Goal: Information Seeking & Learning: Find specific fact

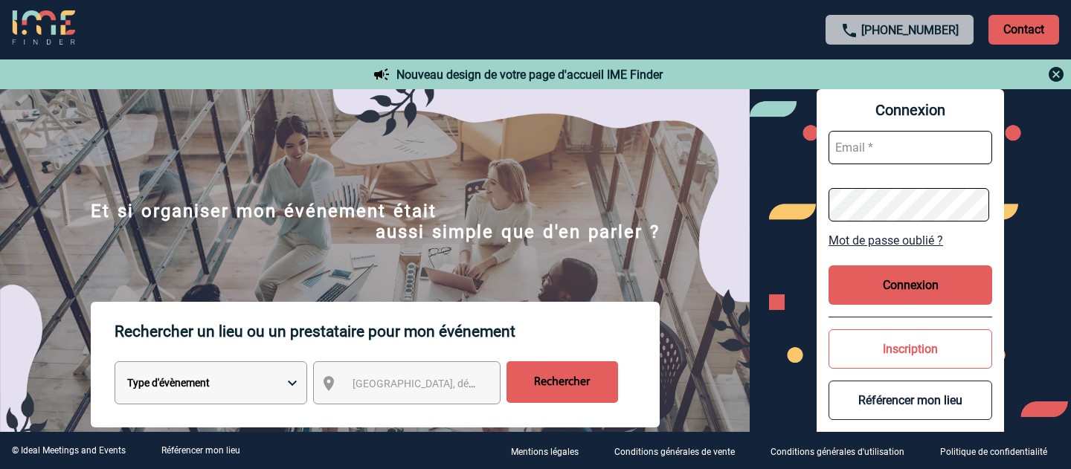
type input "[PERSON_NAME][EMAIL_ADDRESS][DOMAIN_NAME]"
click at [964, 287] on button "Connexion" at bounding box center [910, 284] width 164 height 39
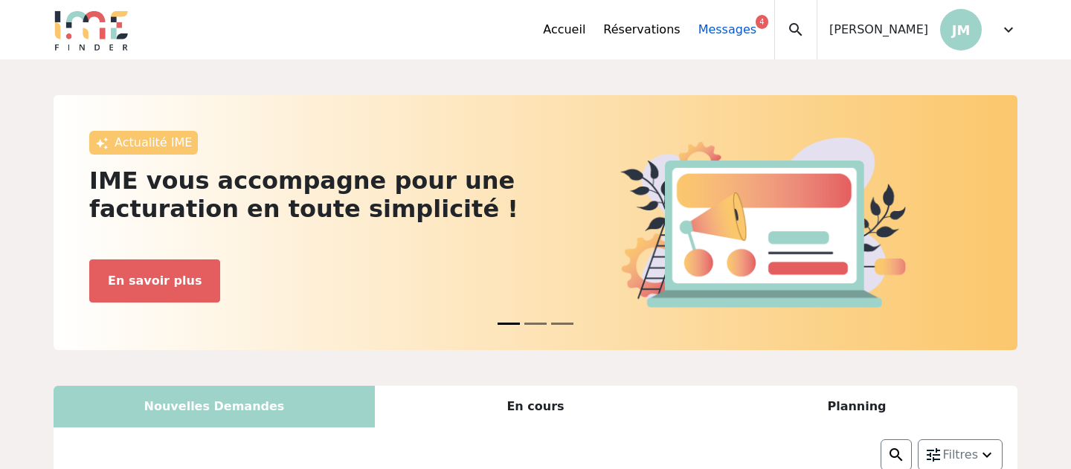
click at [756, 24] on link "Messages 4" at bounding box center [727, 30] width 58 height 18
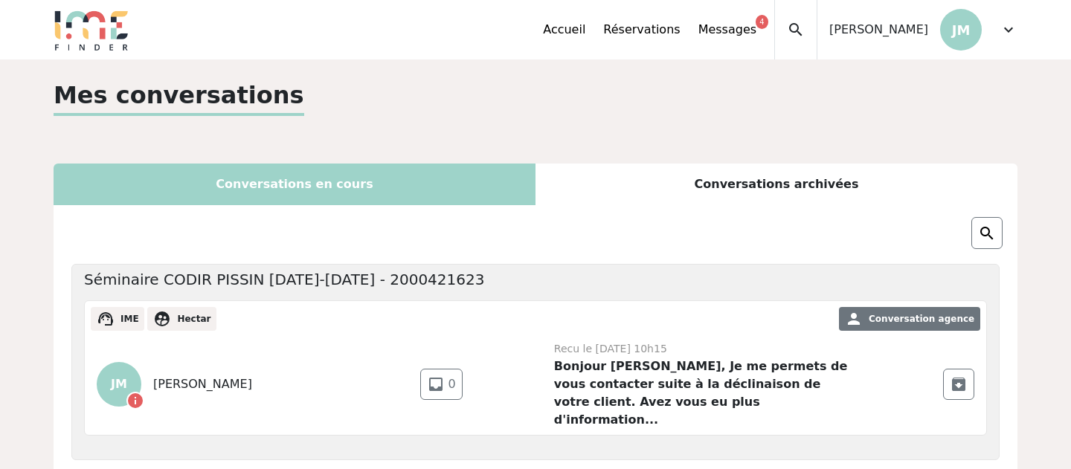
click at [404, 173] on div "Conversations en cours" at bounding box center [295, 185] width 482 height 42
click at [395, 182] on div "Conversations en cours" at bounding box center [295, 185] width 482 height 42
click at [585, 33] on link "Accueil" at bounding box center [564, 30] width 42 height 18
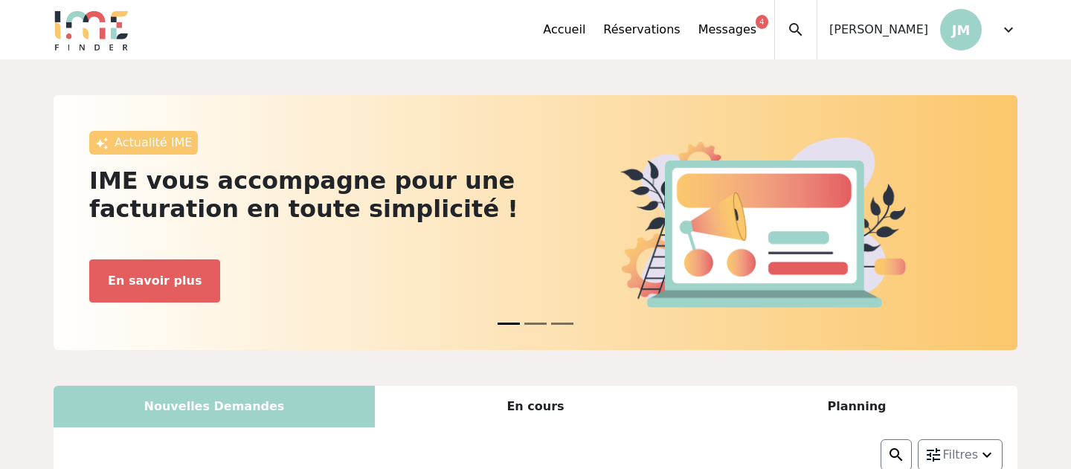
click at [998, 26] on div "Accueil Réservations Messages 4 Mes données personnelles Données société Mes ét…" at bounding box center [780, 29] width 474 height 59
click at [1008, 37] on span "expand_more" at bounding box center [1008, 30] width 18 height 18
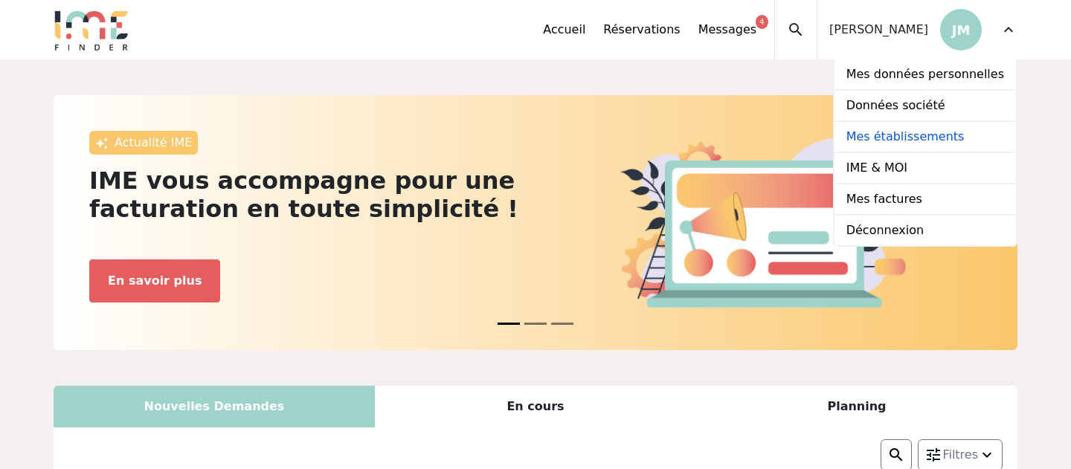
click at [902, 142] on link "Mes établissements" at bounding box center [924, 137] width 181 height 31
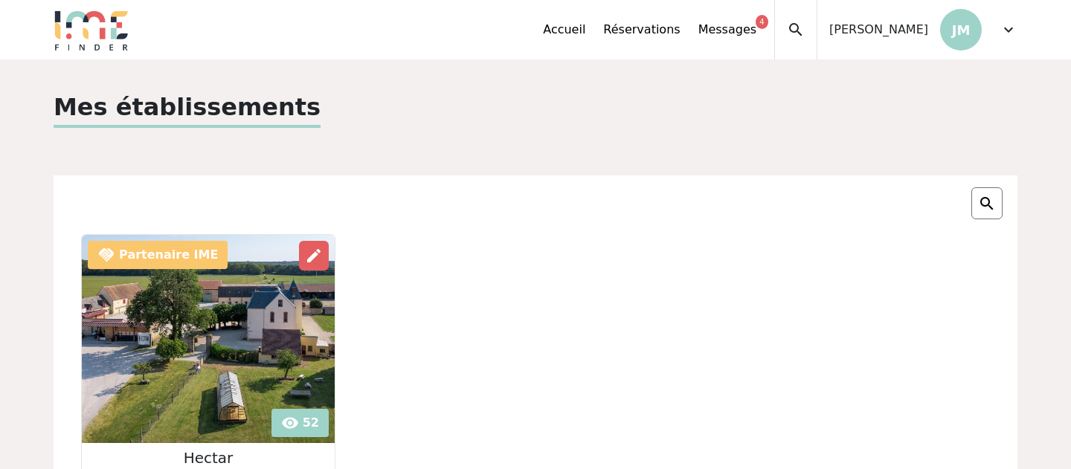
click at [301, 418] on img at bounding box center [208, 339] width 253 height 208
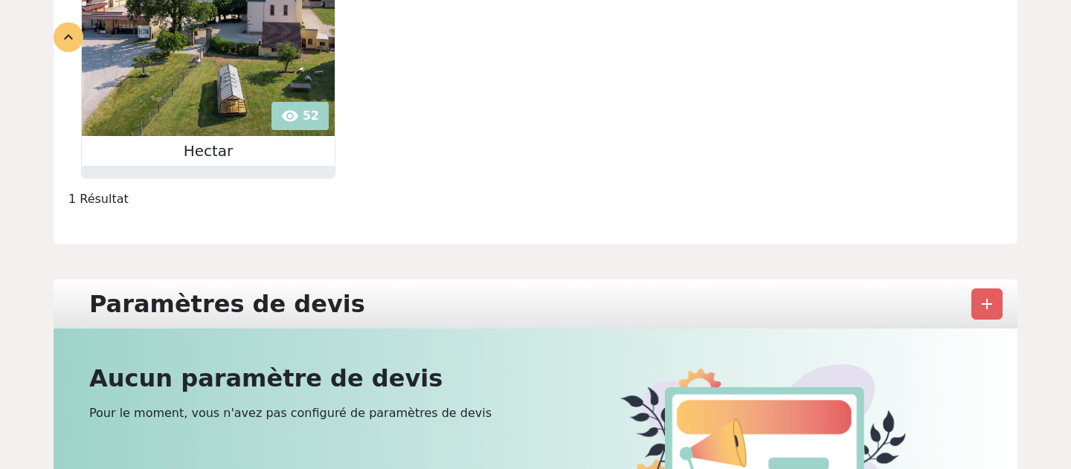
scroll to position [190, 0]
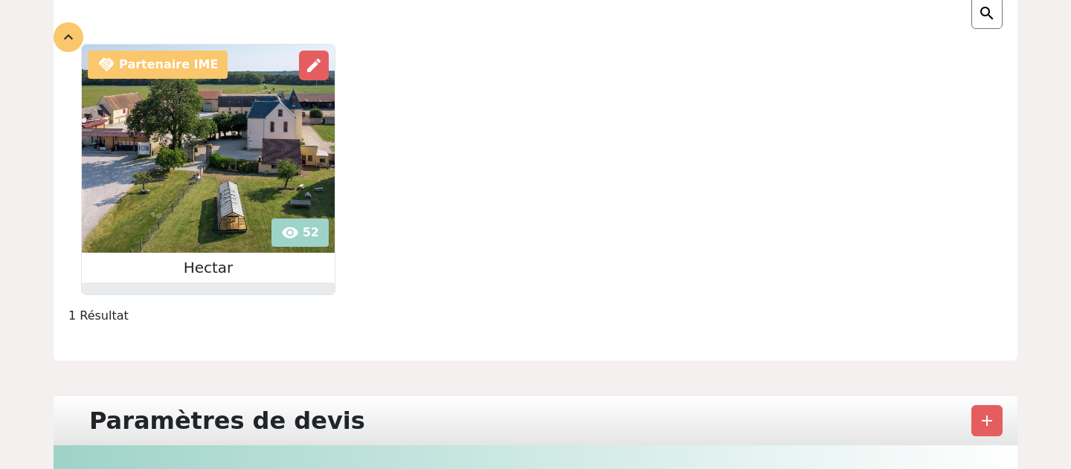
click at [208, 167] on img at bounding box center [208, 149] width 253 height 208
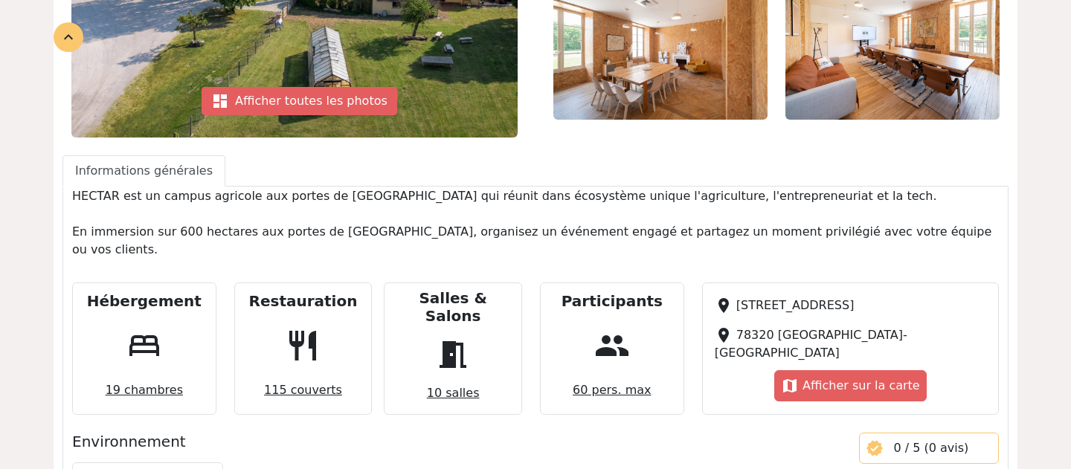
scroll to position [390, 0]
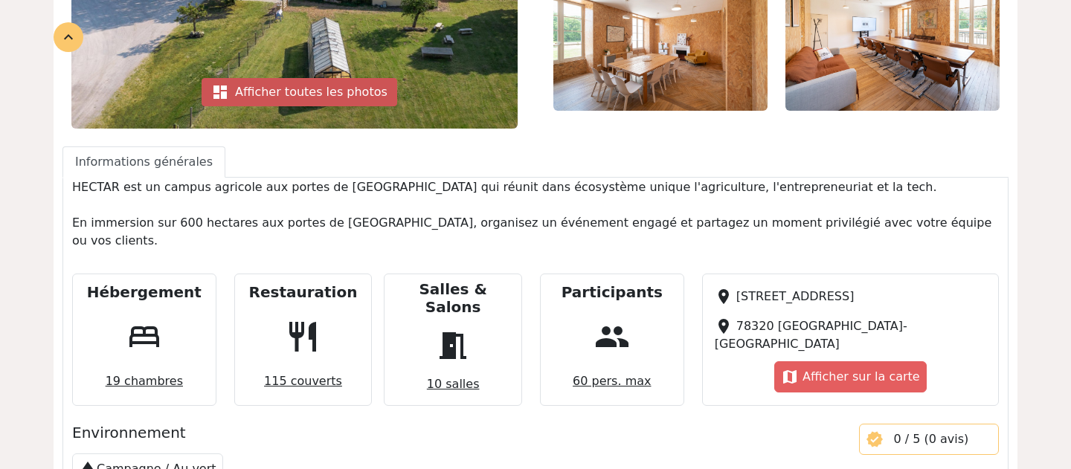
click at [291, 85] on div "dashboard Afficher toutes les photos" at bounding box center [300, 92] width 196 height 28
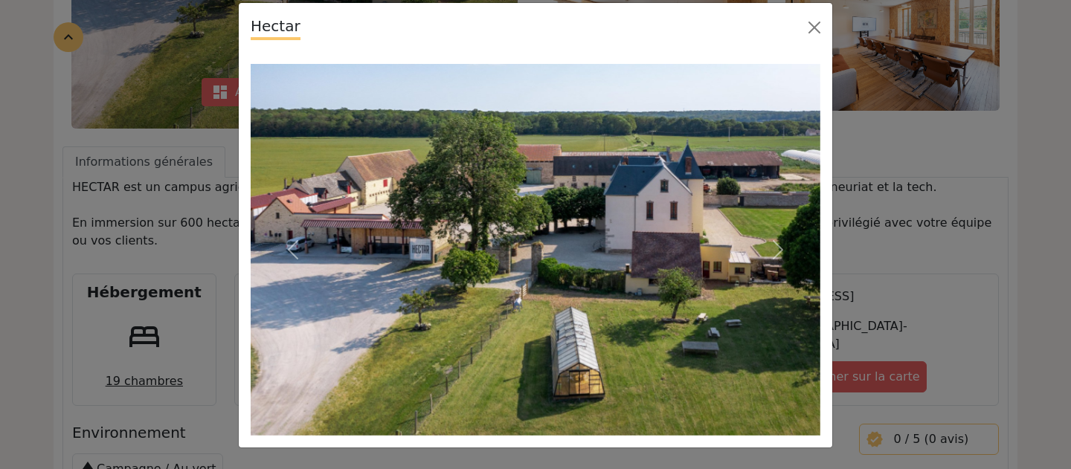
scroll to position [10, 0]
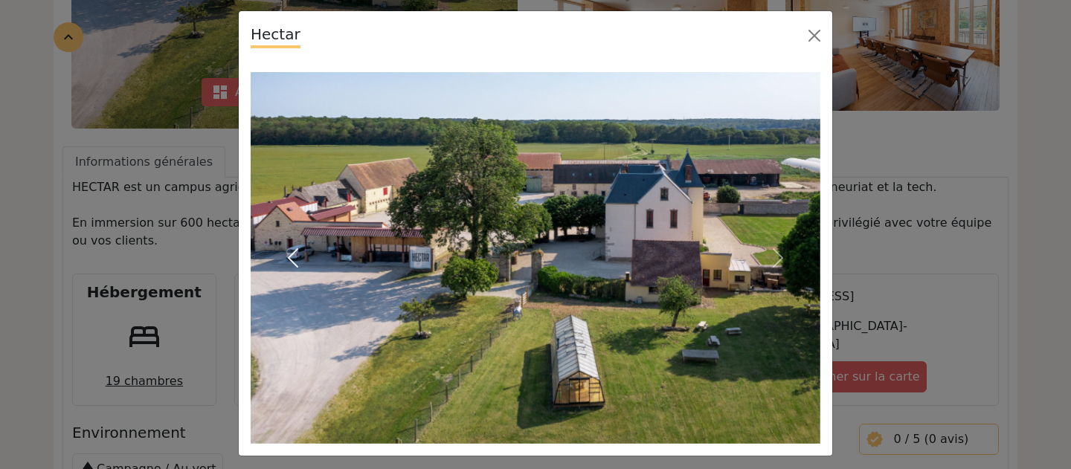
click at [294, 257] on span "button" at bounding box center [293, 258] width 24 height 24
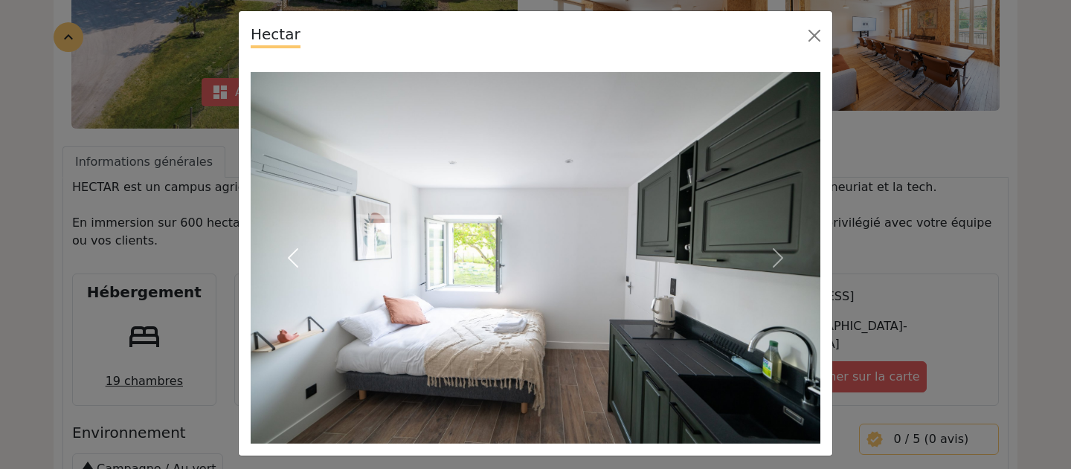
click at [294, 257] on span "button" at bounding box center [293, 258] width 24 height 24
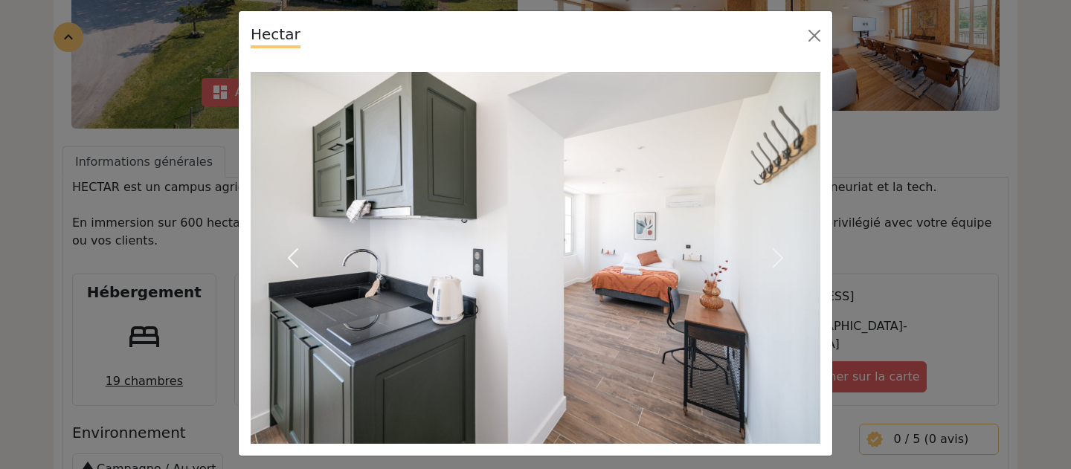
click at [294, 257] on span "button" at bounding box center [293, 258] width 24 height 24
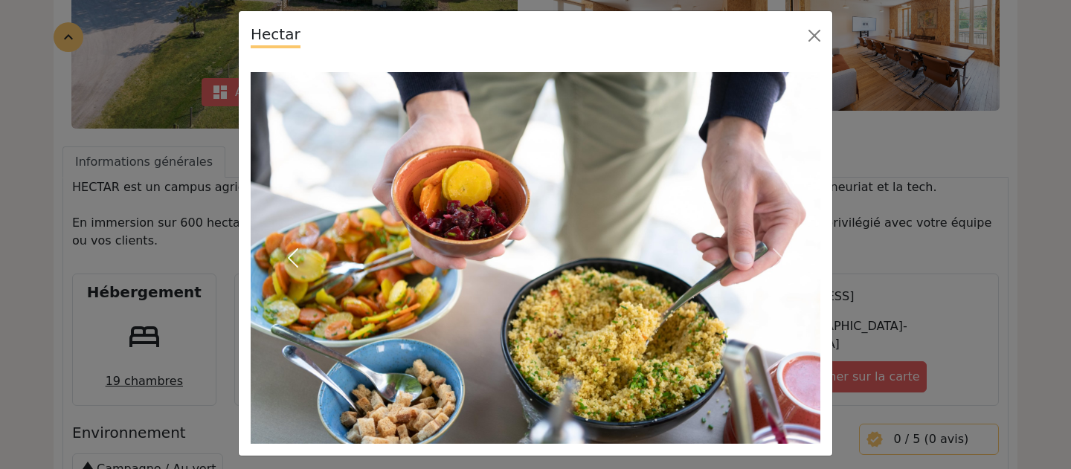
click at [294, 257] on span "button" at bounding box center [293, 258] width 24 height 24
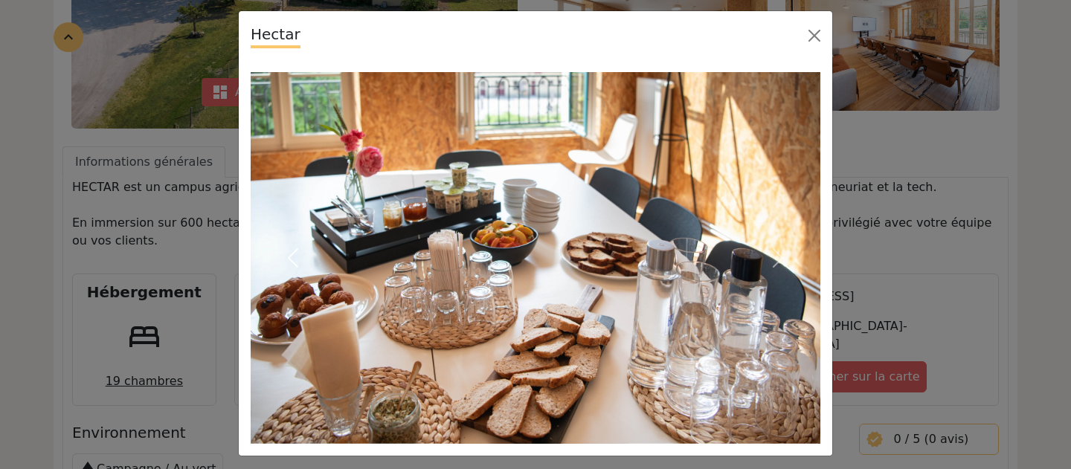
click at [294, 257] on span "button" at bounding box center [293, 258] width 24 height 24
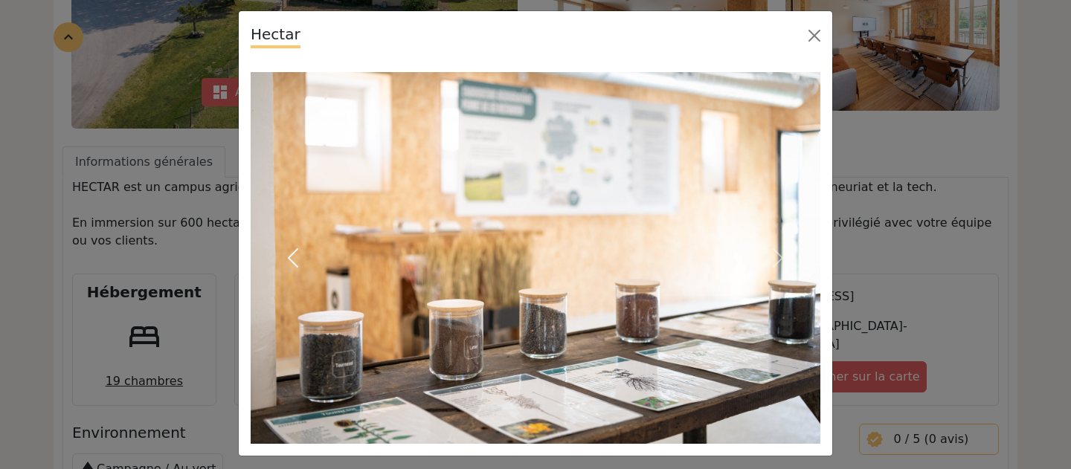
click at [294, 257] on span "button" at bounding box center [293, 258] width 24 height 24
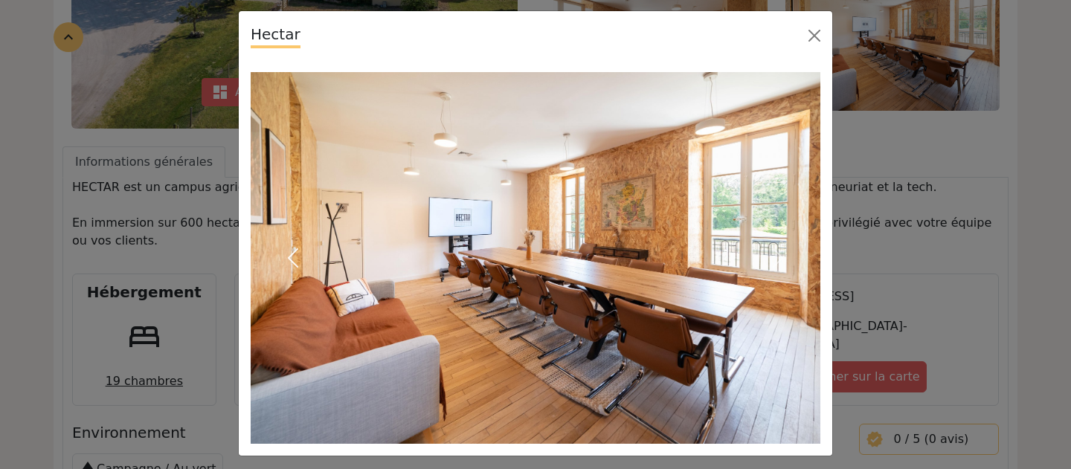
click at [294, 257] on span "button" at bounding box center [293, 258] width 24 height 24
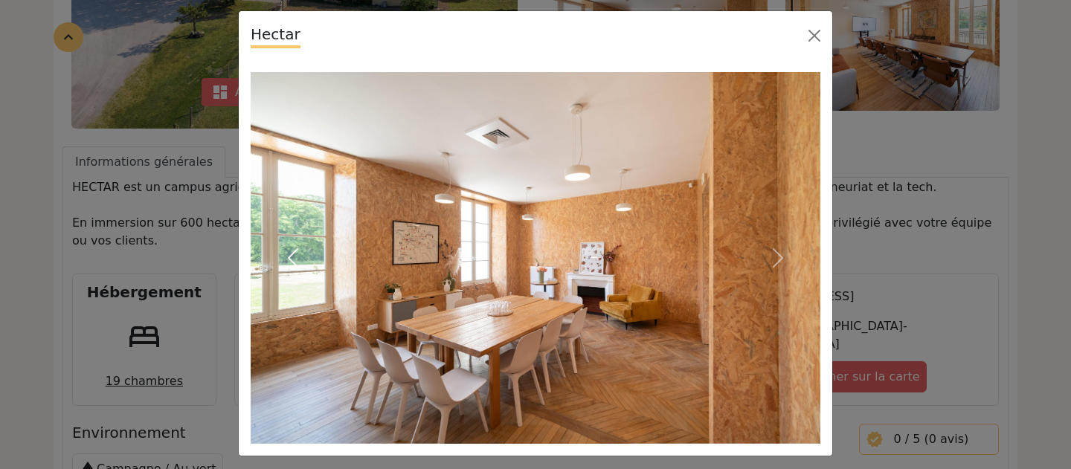
click at [294, 257] on span "button" at bounding box center [293, 258] width 24 height 24
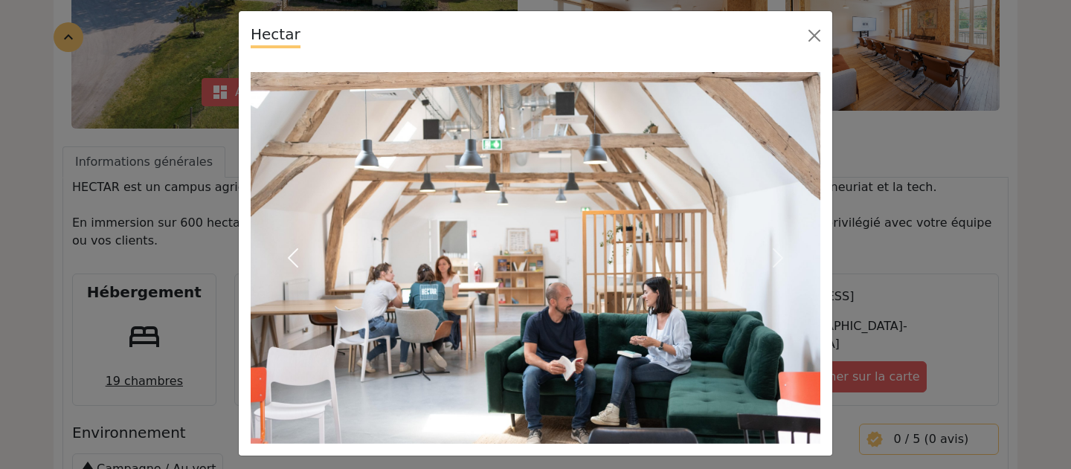
click at [294, 257] on span "button" at bounding box center [293, 258] width 24 height 24
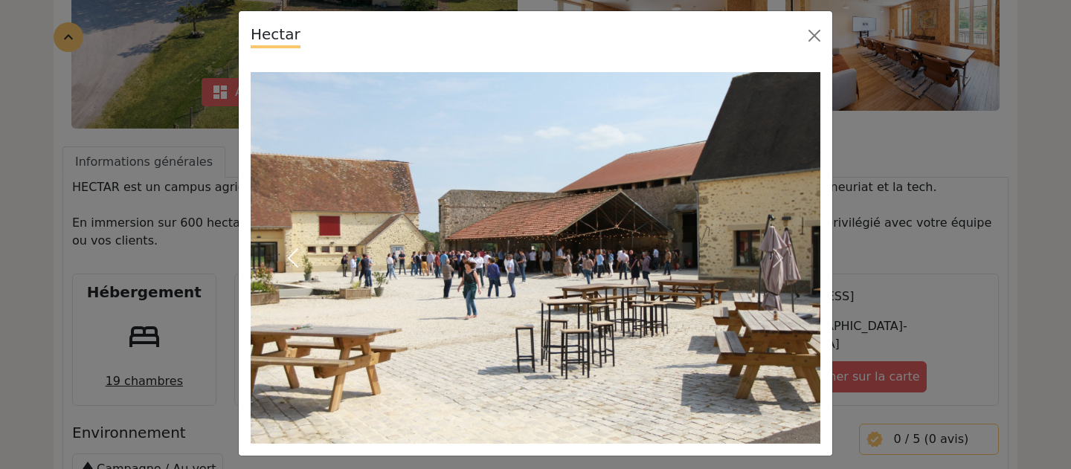
click at [294, 257] on span "button" at bounding box center [293, 258] width 24 height 24
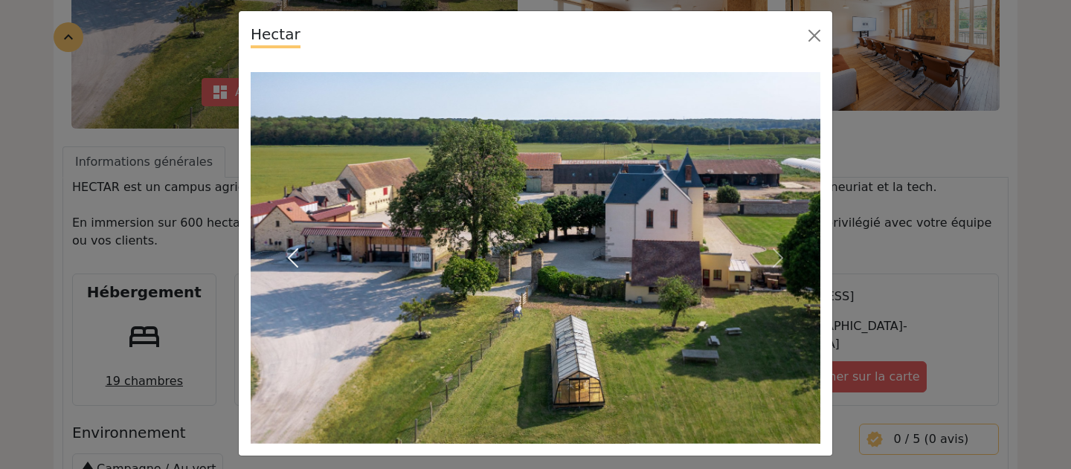
click at [294, 257] on span "button" at bounding box center [293, 258] width 24 height 24
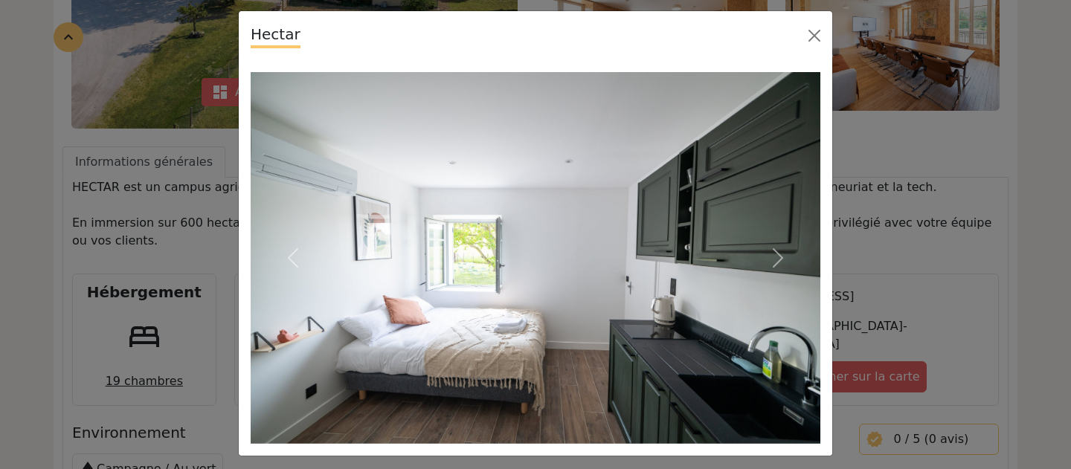
click at [158, 264] on div "Hectar Next" at bounding box center [535, 234] width 1071 height 469
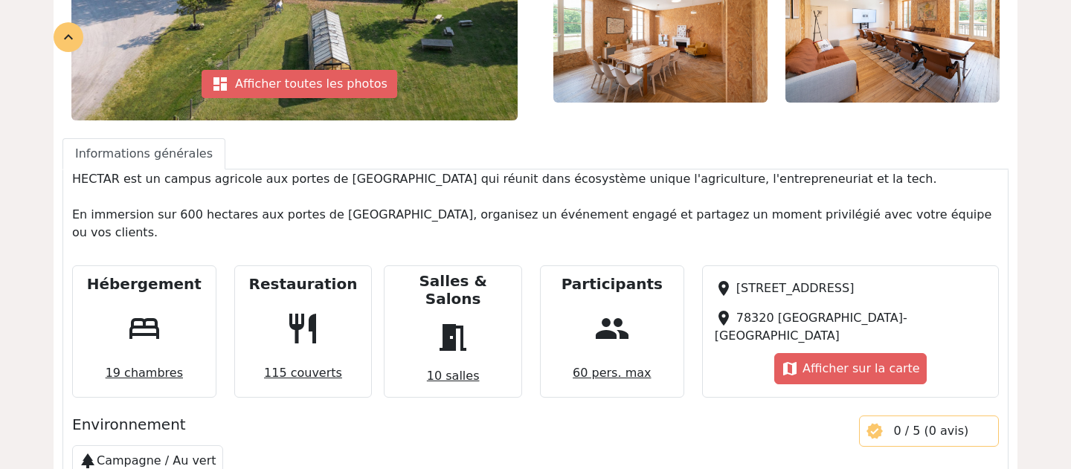
scroll to position [402, 0]
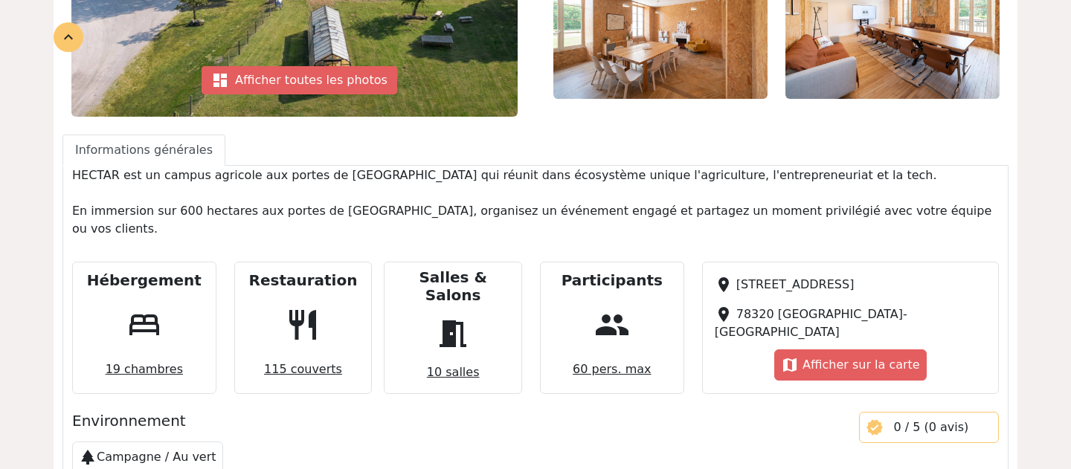
click at [450, 358] on span "10 salles" at bounding box center [453, 373] width 65 height 30
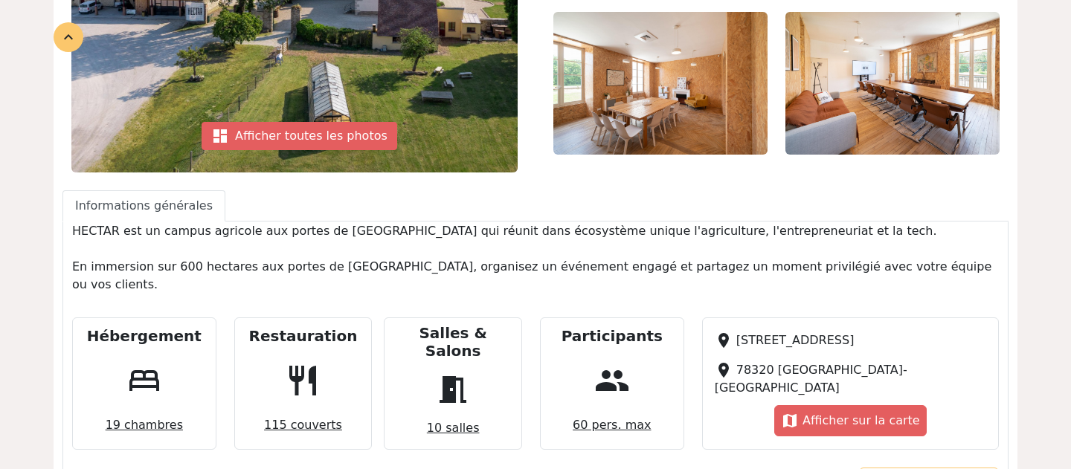
scroll to position [342, 0]
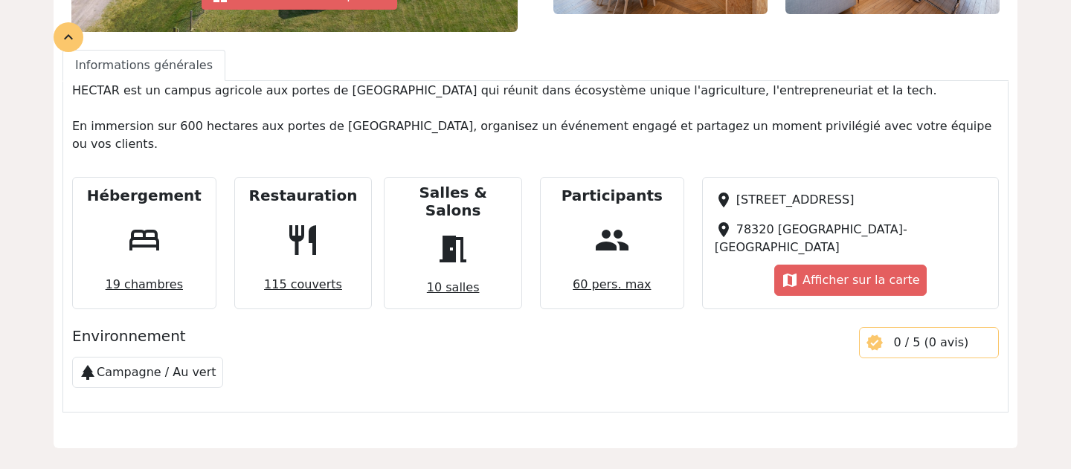
scroll to position [457, 0]
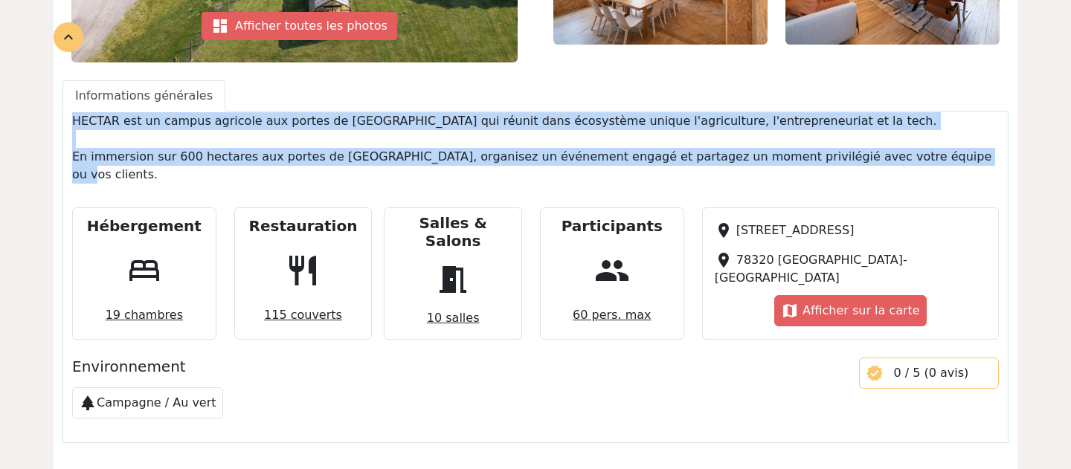
drag, startPoint x: 888, startPoint y: 158, endPoint x: 54, endPoint y: 104, distance: 835.2
click at [54, 104] on div "Informations générales HECTAR est un campus agricole aux portes de [GEOGRAPHIC_…" at bounding box center [536, 261] width 964 height 363
click at [77, 111] on link "Informations générales" at bounding box center [143, 95] width 163 height 31
click at [93, 125] on p "HECTAR est un campus agricole aux portes de [GEOGRAPHIC_DATA] qui réunit dans é…" at bounding box center [535, 147] width 926 height 71
drag, startPoint x: 76, startPoint y: 120, endPoint x: 900, endPoint y: 157, distance: 825.4
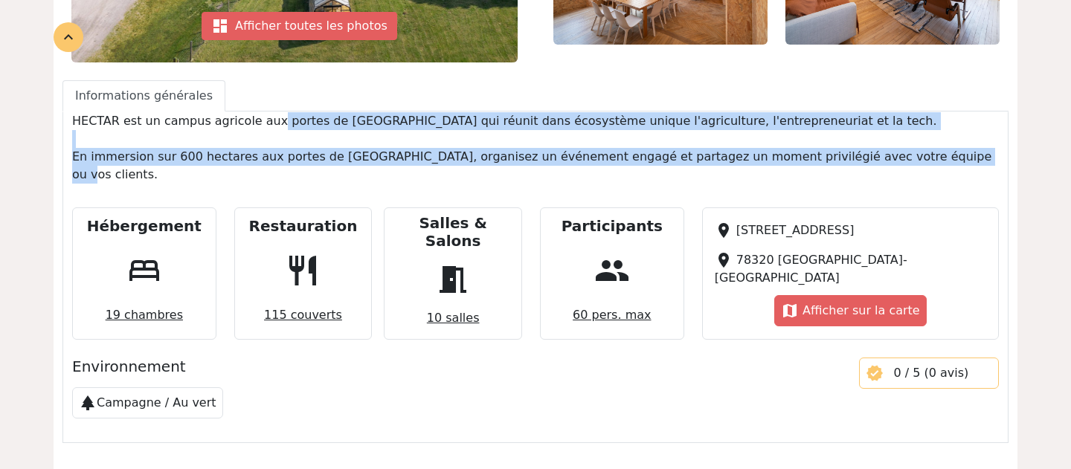
click at [900, 158] on p "HECTAR est un campus agricole aux portes de [GEOGRAPHIC_DATA] qui réunit dans é…" at bounding box center [535, 147] width 926 height 71
copy p "HECTAR est un campus agricole aux portes de [GEOGRAPHIC_DATA] qui réunit dans é…"
